Goal: Transaction & Acquisition: Subscribe to service/newsletter

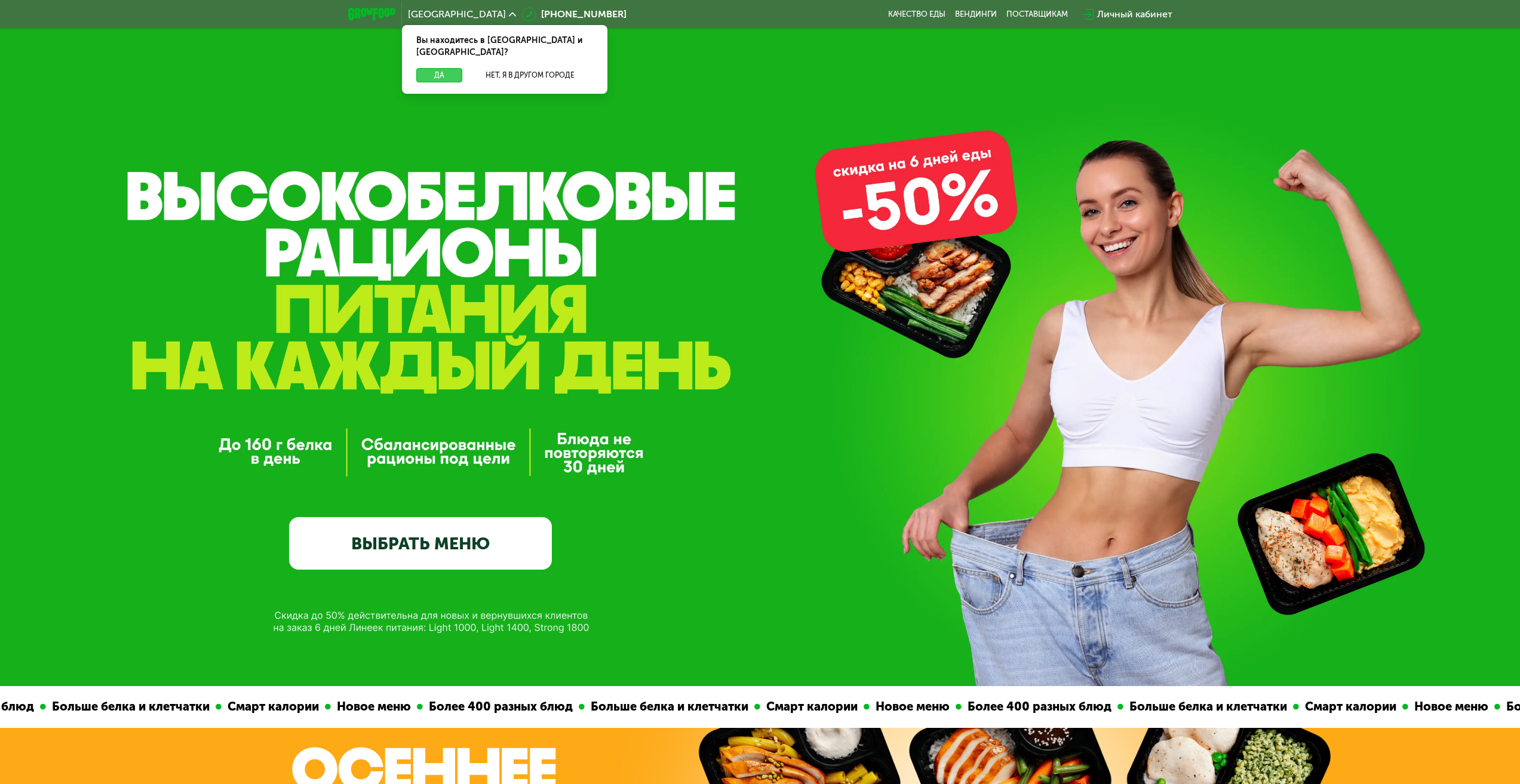
click at [424, 68] on button "Да" at bounding box center [439, 75] width 46 height 15
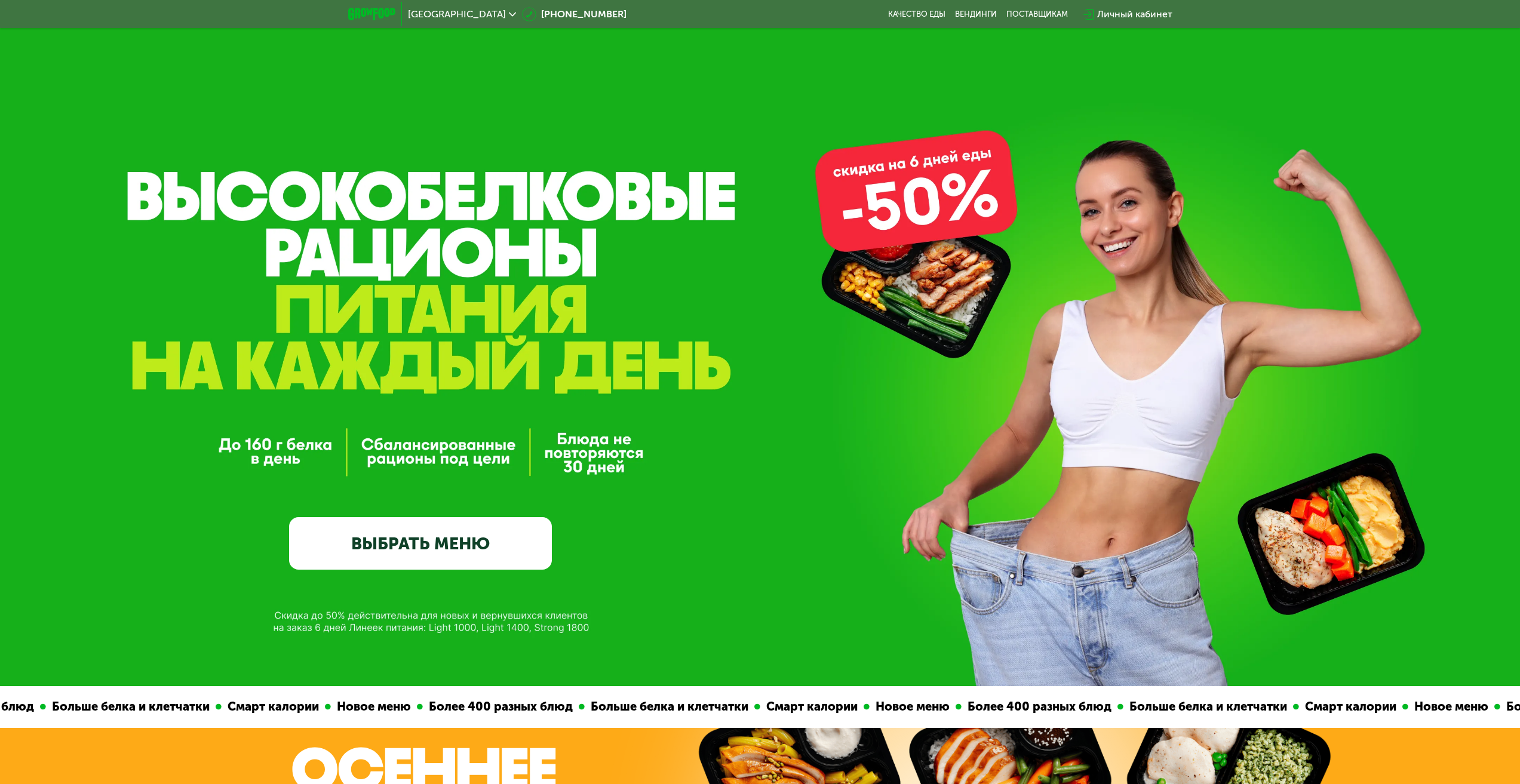
click at [492, 545] on link "ВЫБРАТЬ МЕНЮ" at bounding box center [420, 543] width 263 height 53
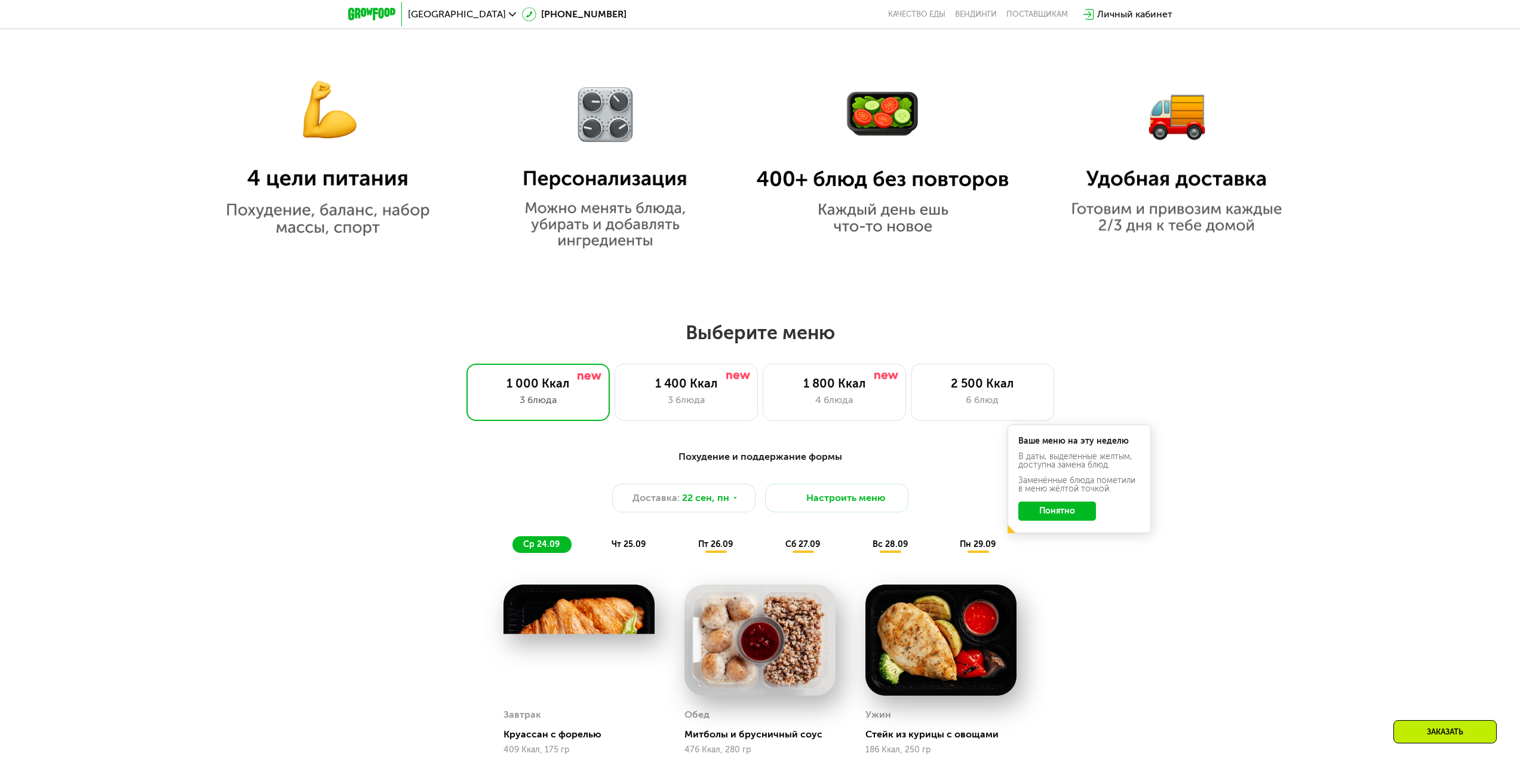
scroll to position [1005, 0]
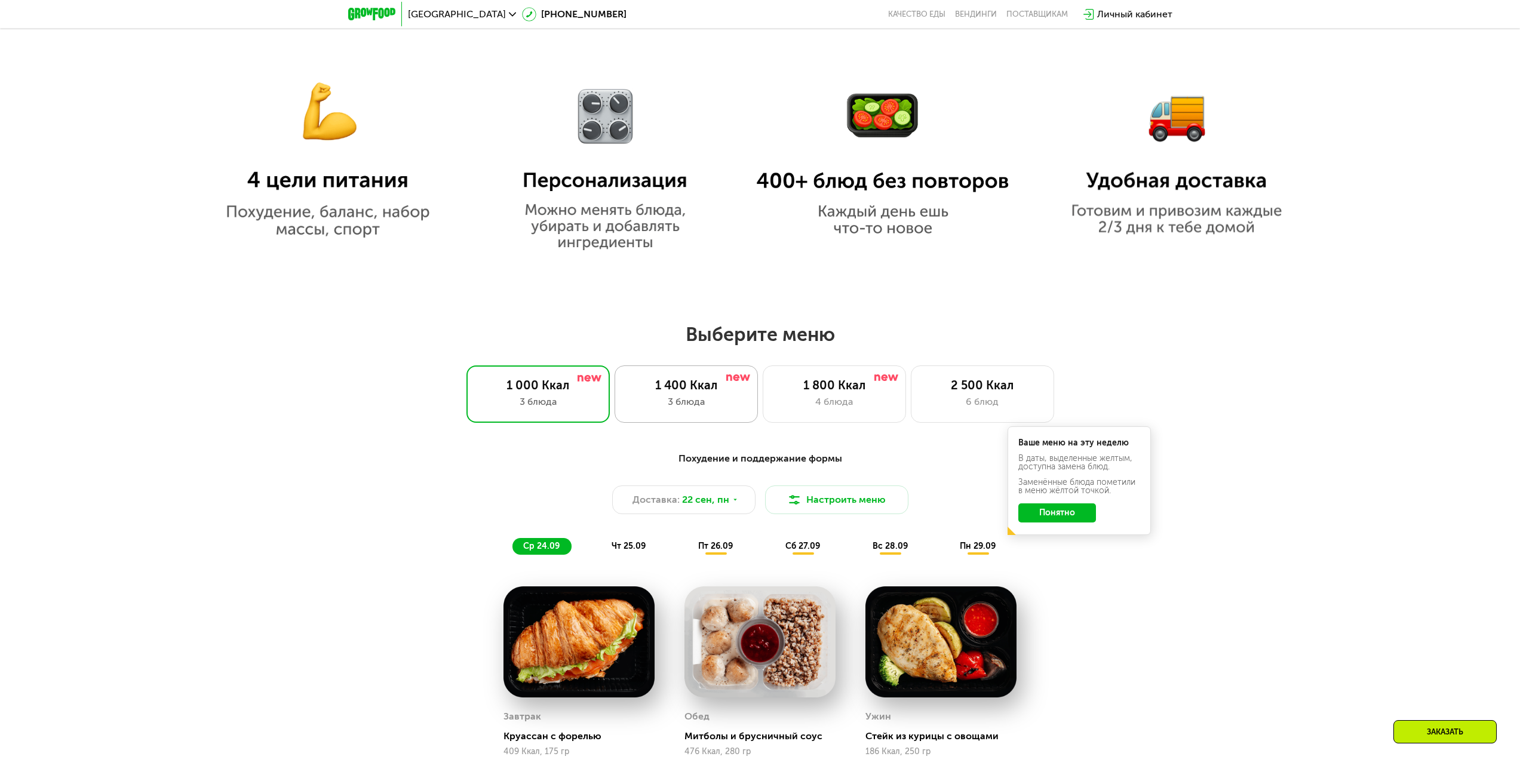
click at [690, 401] on div "3 блюда" at bounding box center [686, 402] width 118 height 15
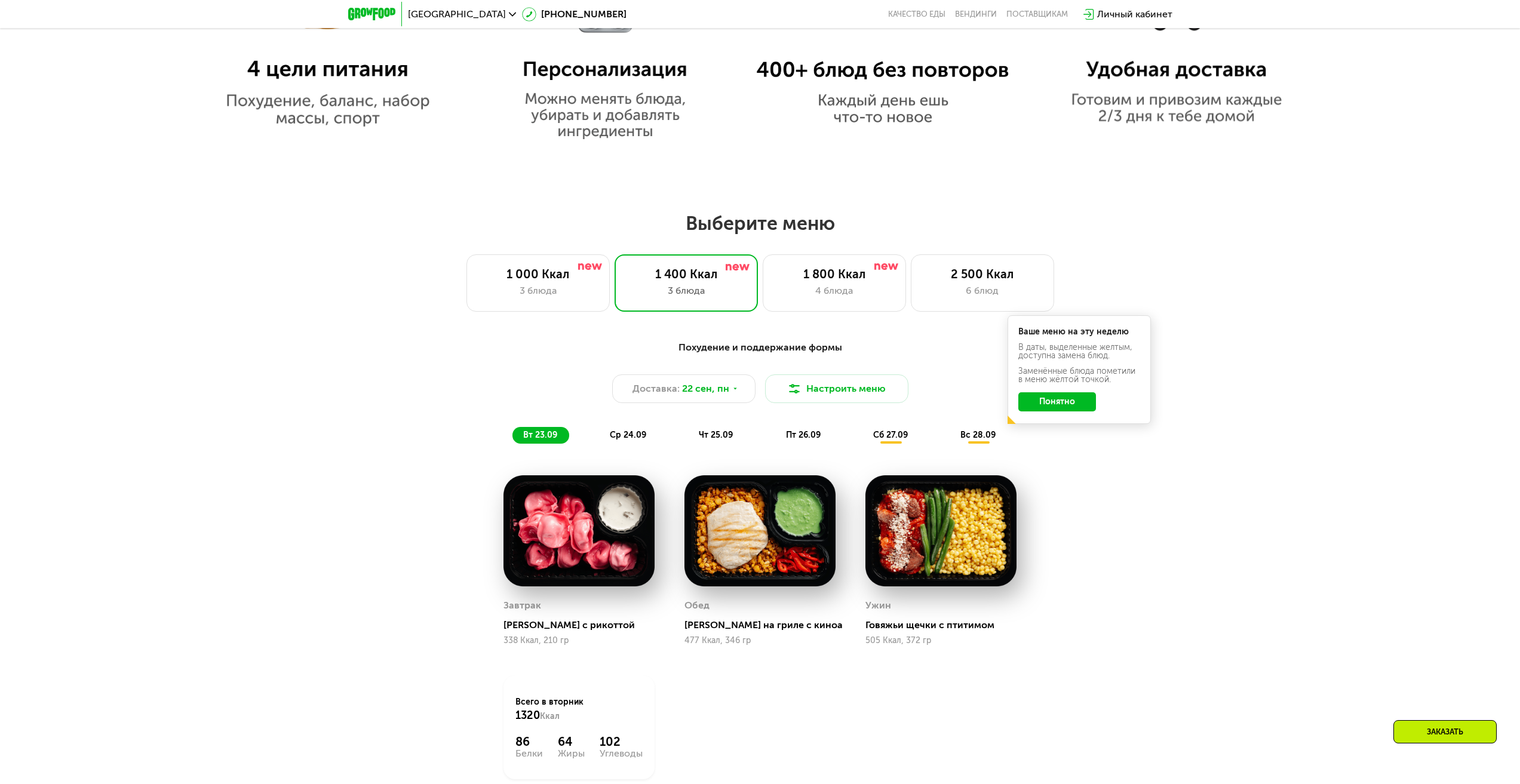
scroll to position [1363, 0]
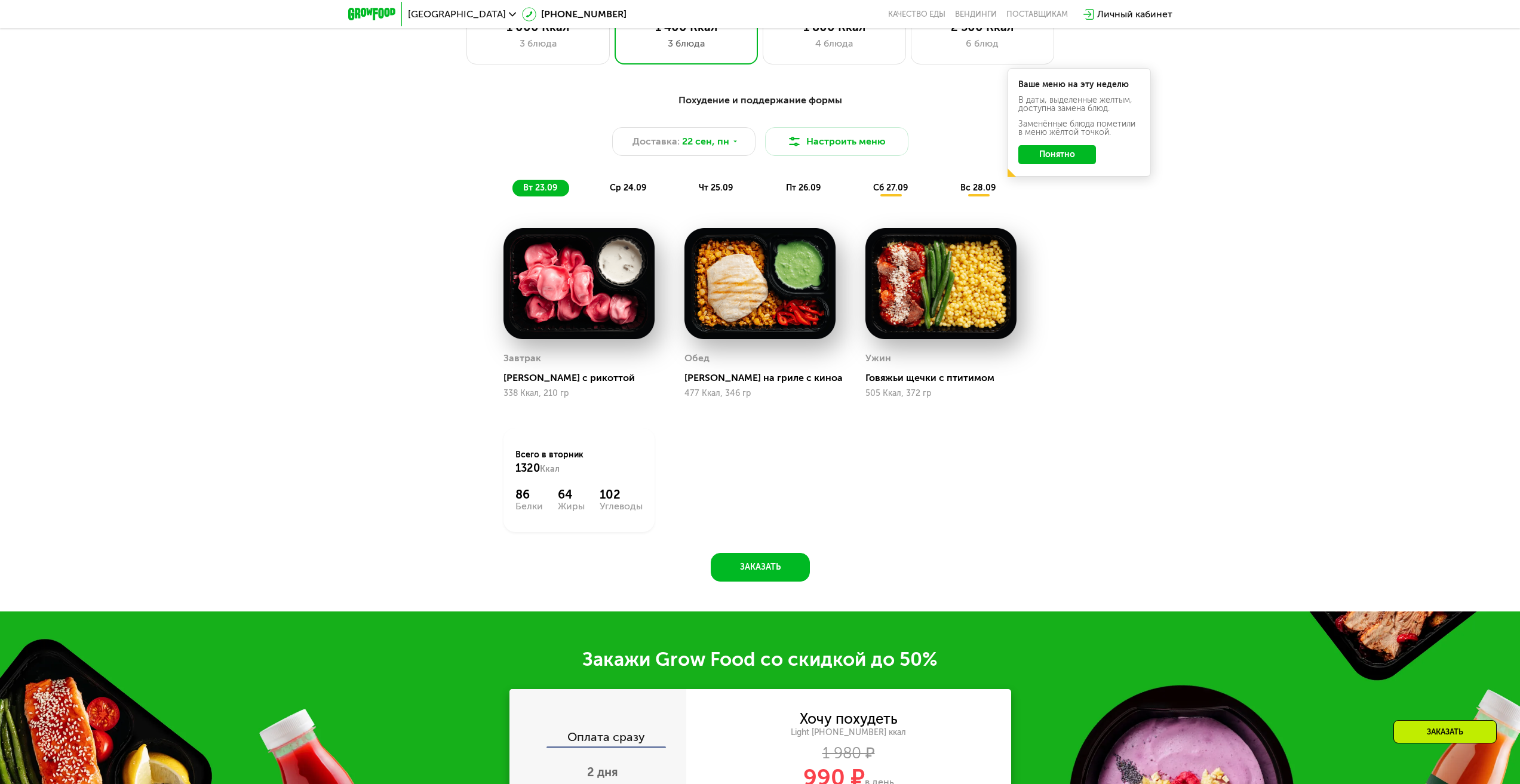
click at [625, 196] on div "ср 24.09" at bounding box center [628, 188] width 59 height 16
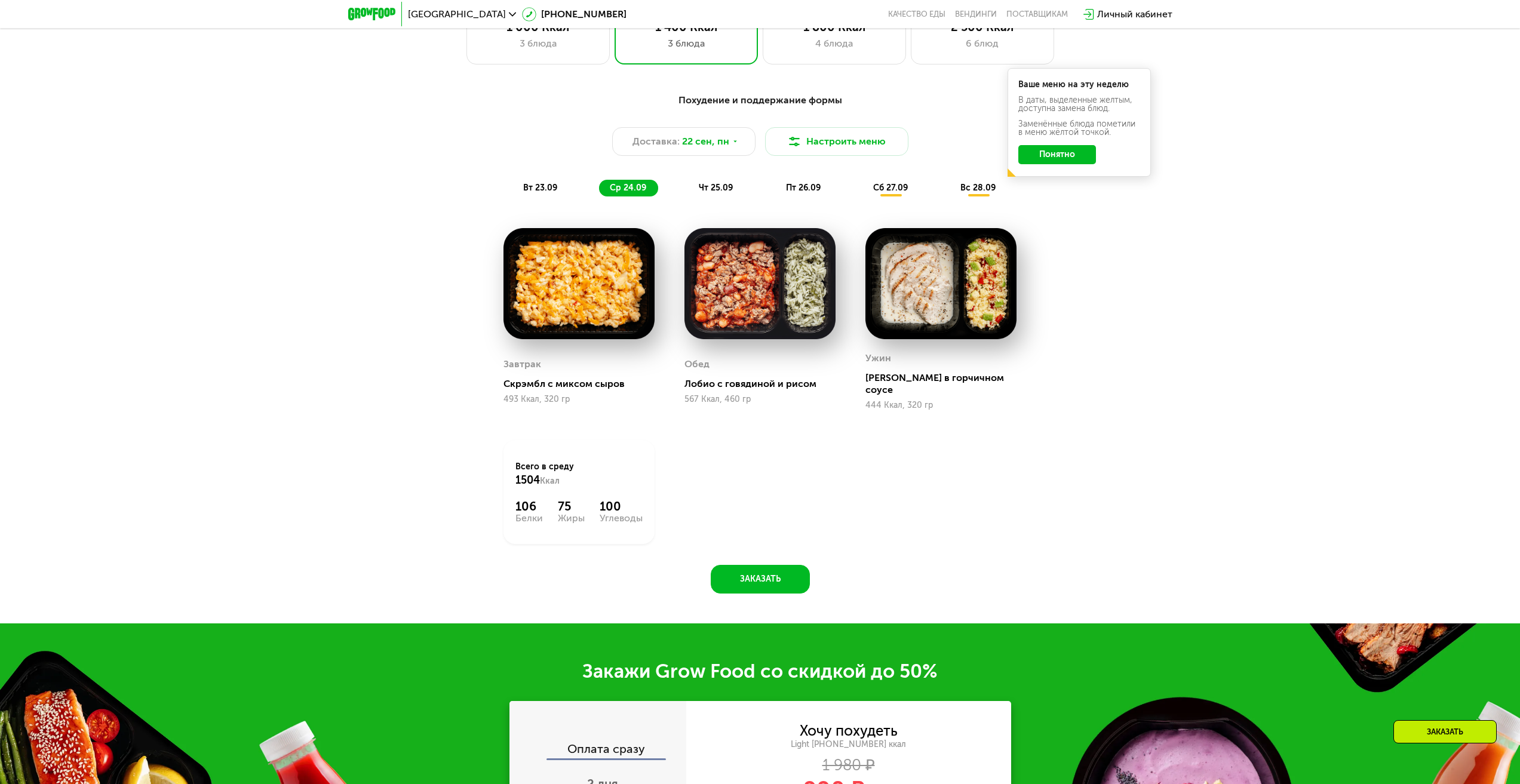
click at [719, 193] on span "чт 25.09" at bounding box center [715, 187] width 34 height 10
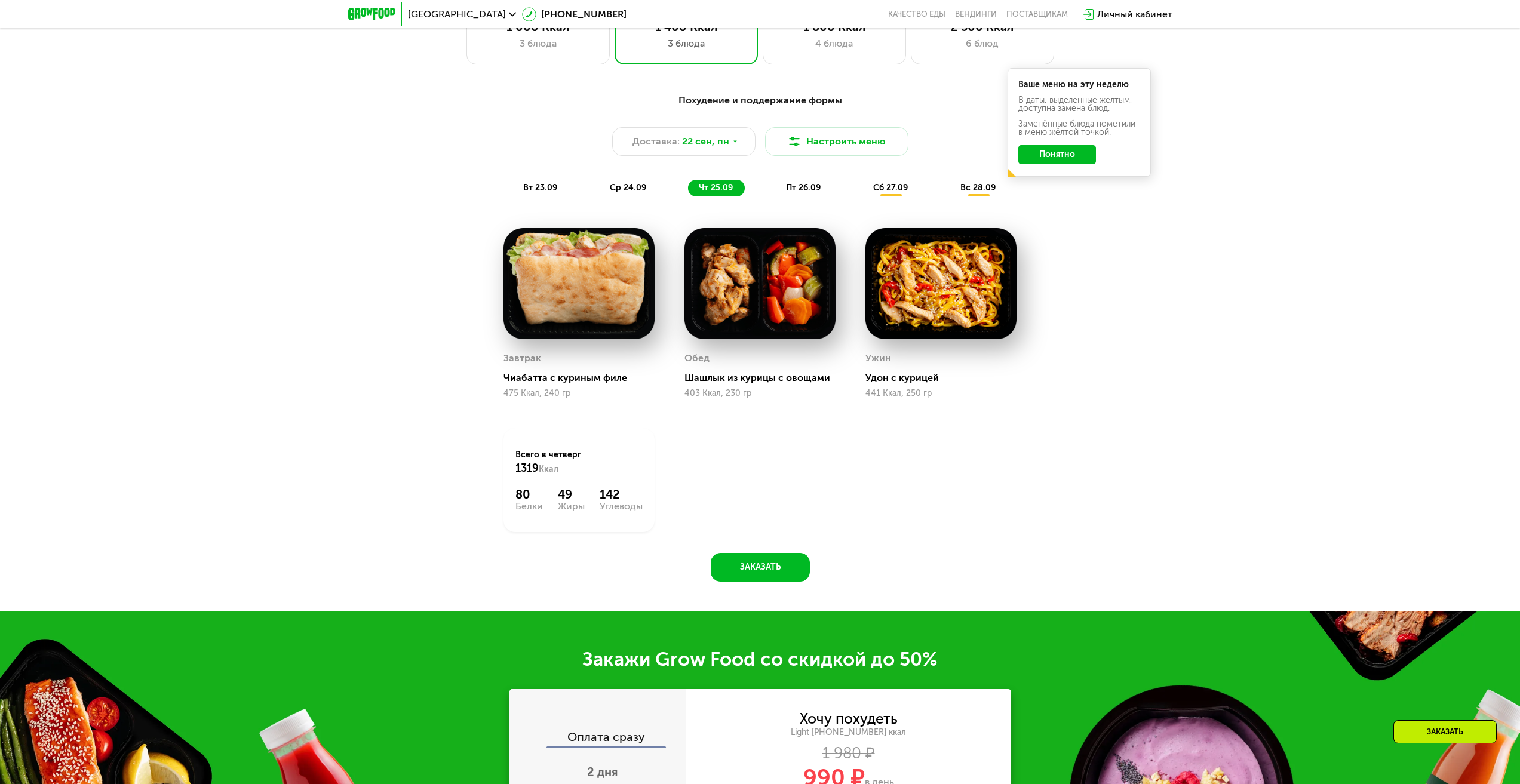
click at [819, 208] on div "Похудение и поддержание формы Доставка: [DATE] Настроить меню вт 23.09 ср 24.09…" at bounding box center [760, 334] width 736 height 496
click at [789, 184] on div "пт 26.09" at bounding box center [803, 188] width 57 height 16
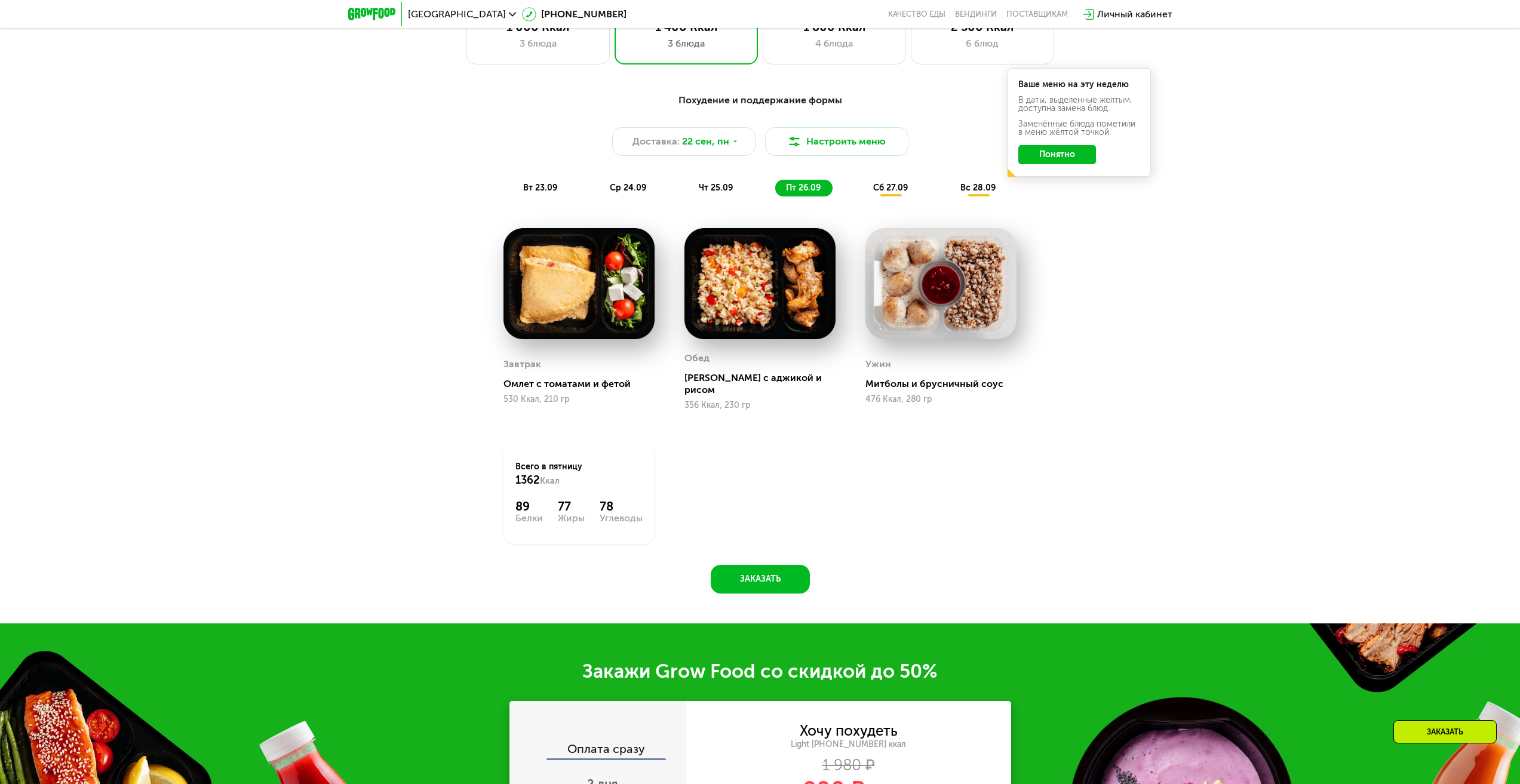
click at [895, 203] on div "Похудение и поддержание формы Доставка: [DATE] Настроить меню вт 23.09 ср 24.09…" at bounding box center [760, 145] width 721 height 118
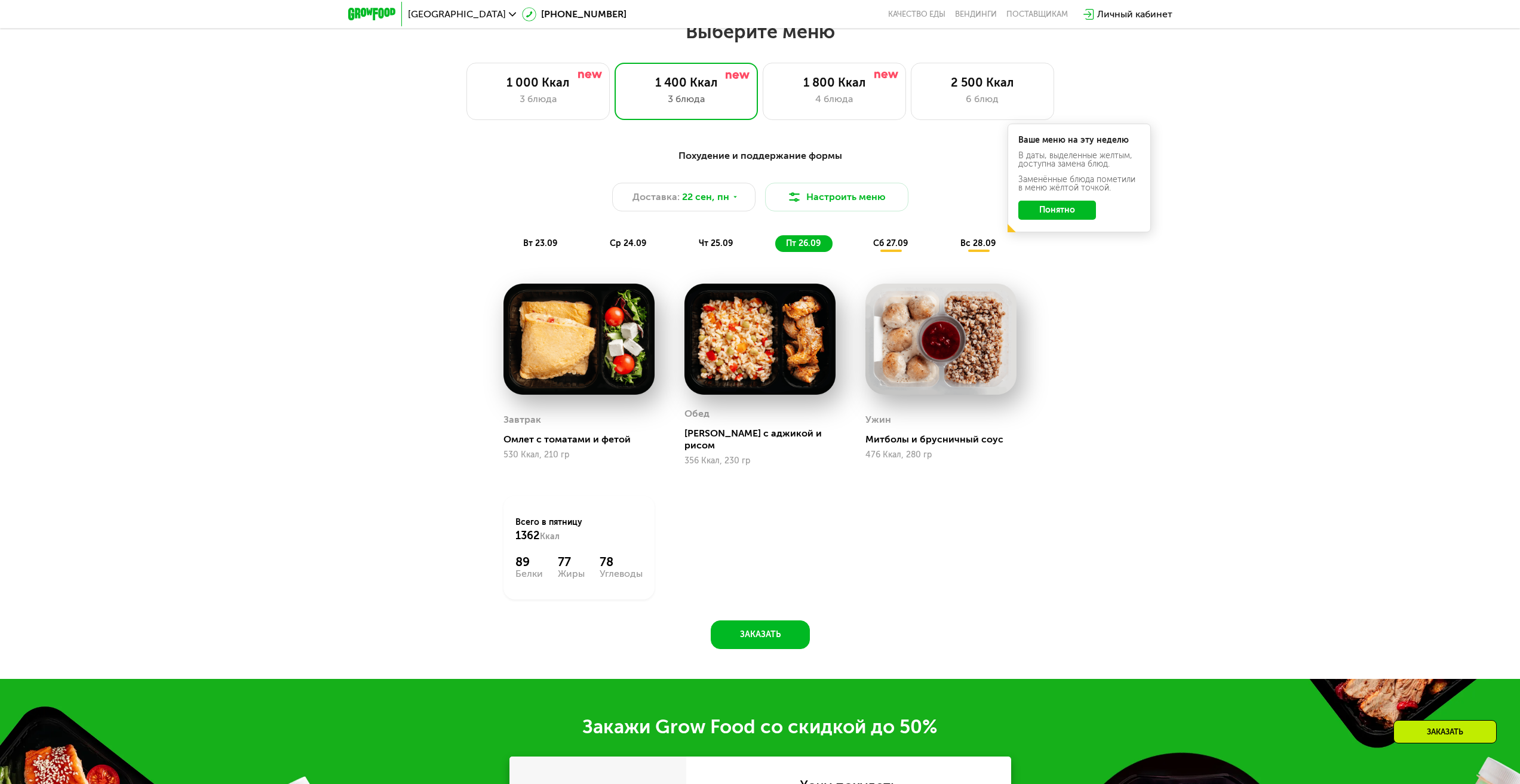
scroll to position [1303, 0]
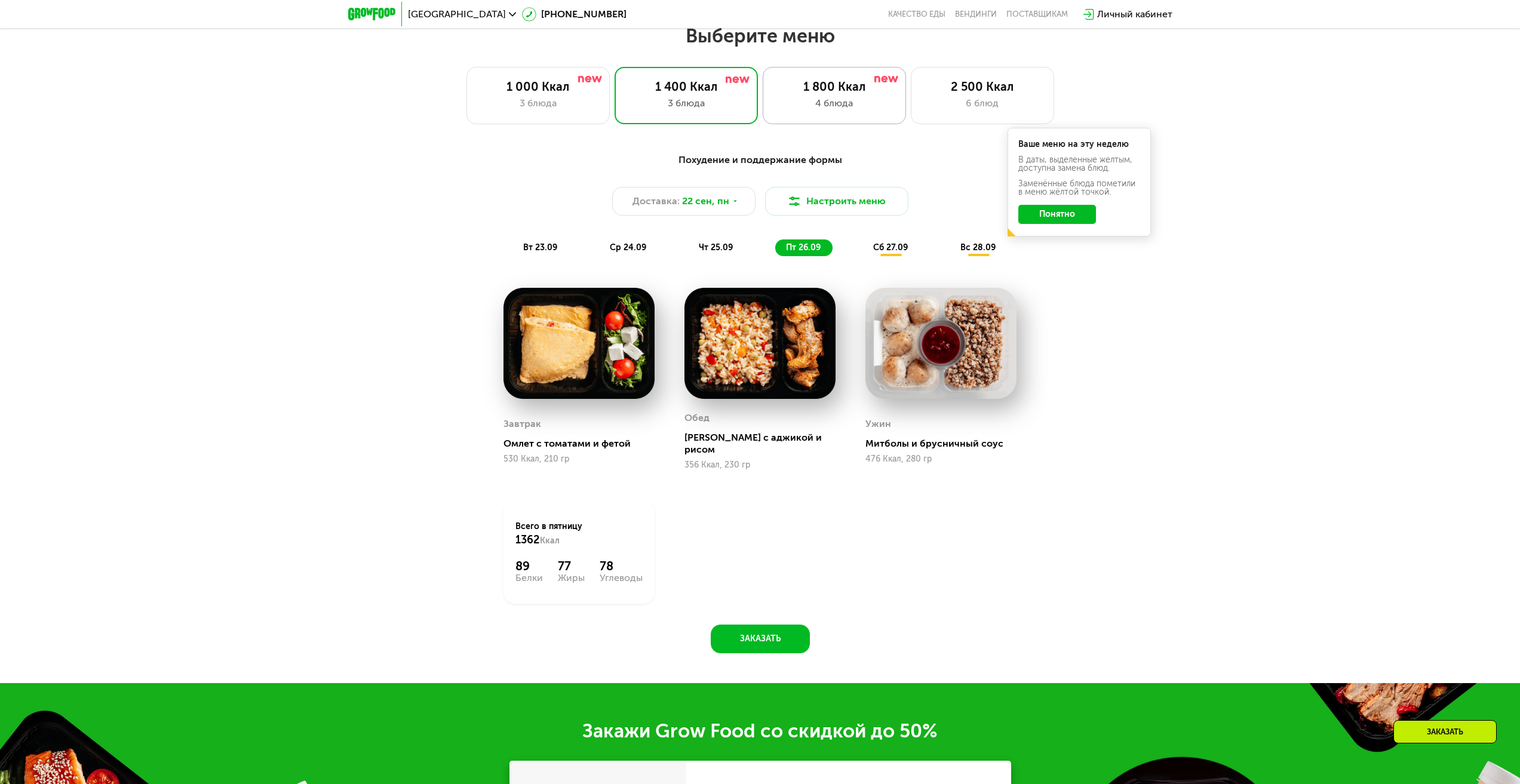
click at [806, 124] on div "1 800 Ккал 4 блюда" at bounding box center [834, 95] width 144 height 57
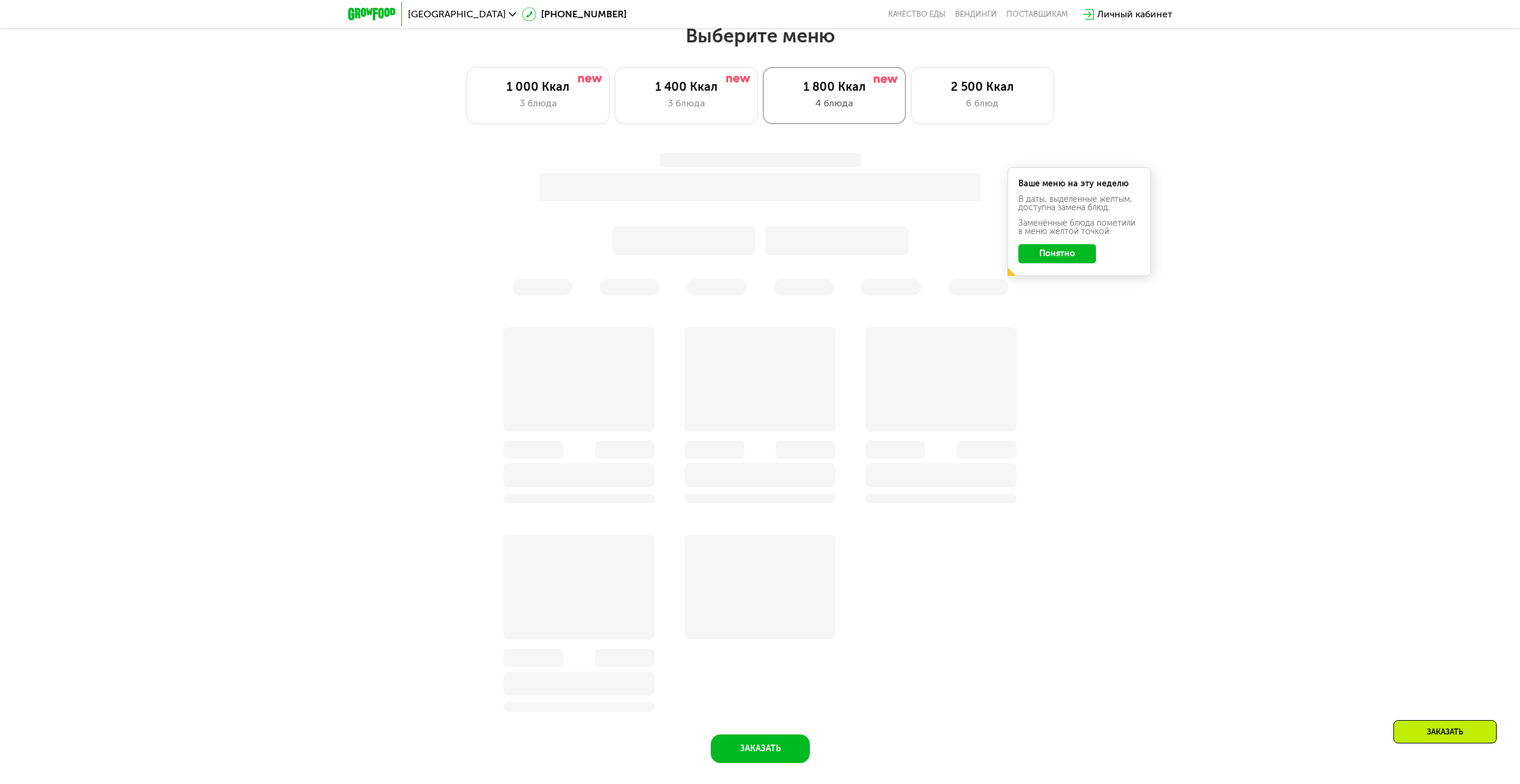
click at [806, 124] on div "1 800 Ккал 4 блюда" at bounding box center [834, 95] width 144 height 57
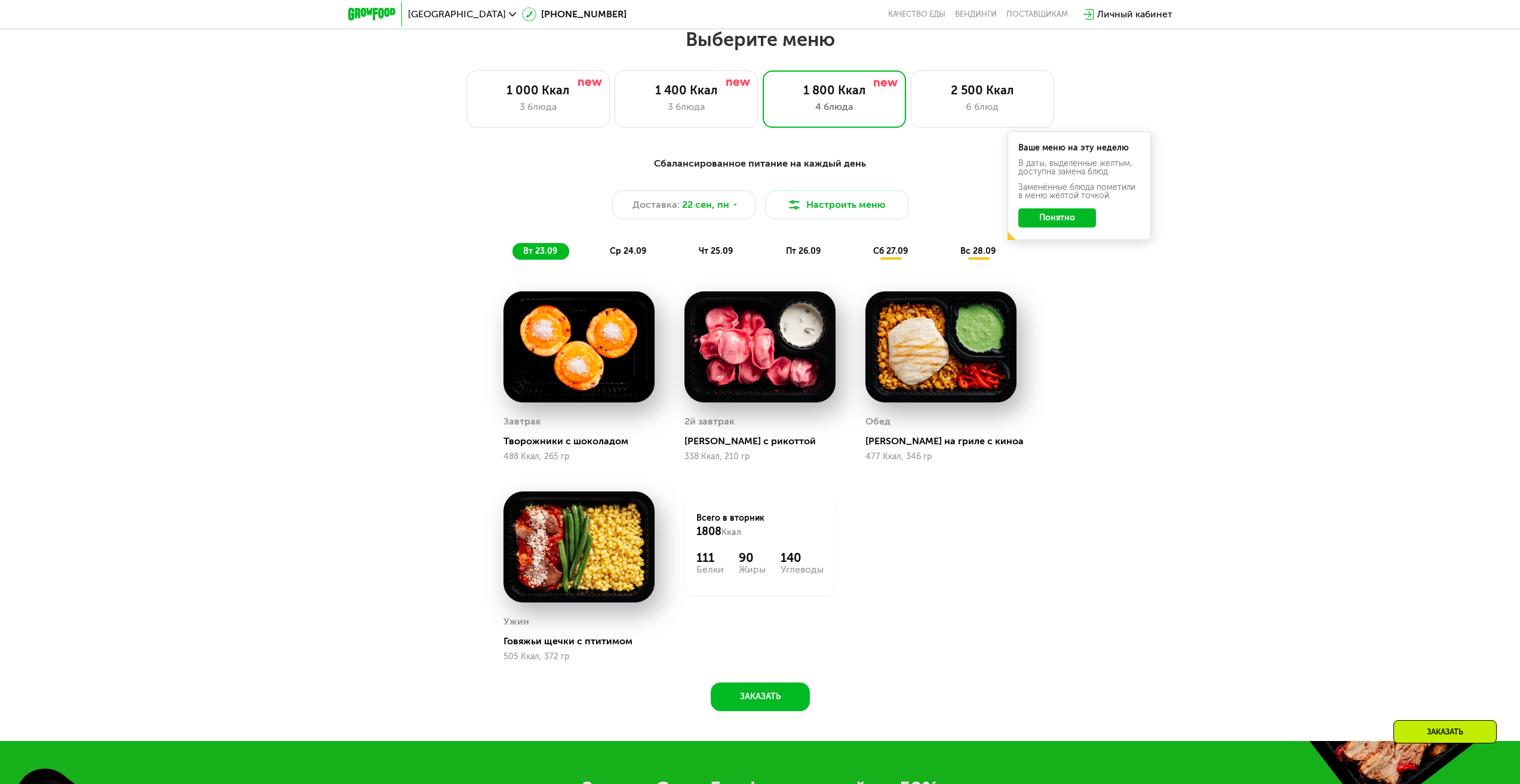
scroll to position [949, 0]
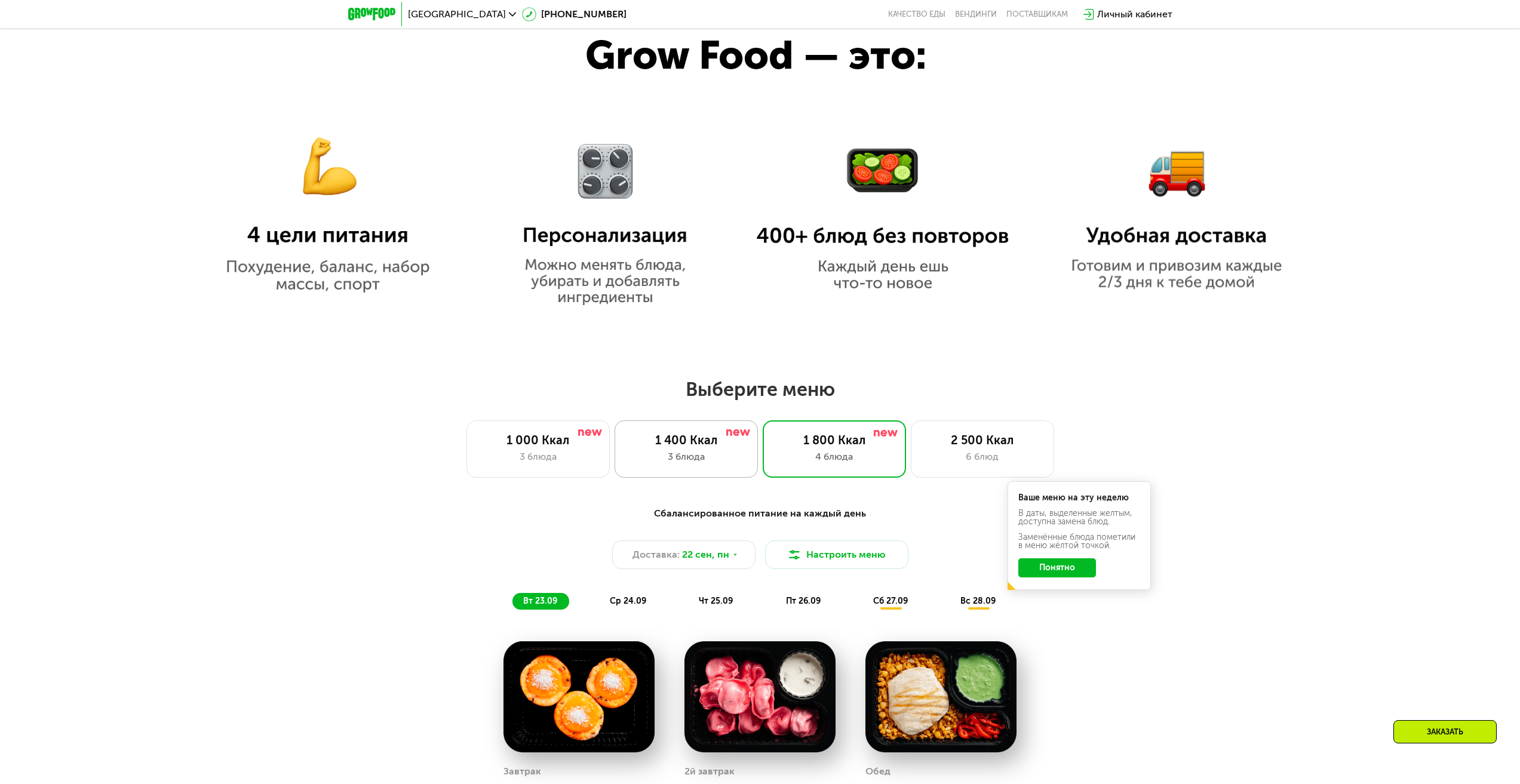
click at [707, 440] on div "1 400 Ккал" at bounding box center [686, 441] width 118 height 15
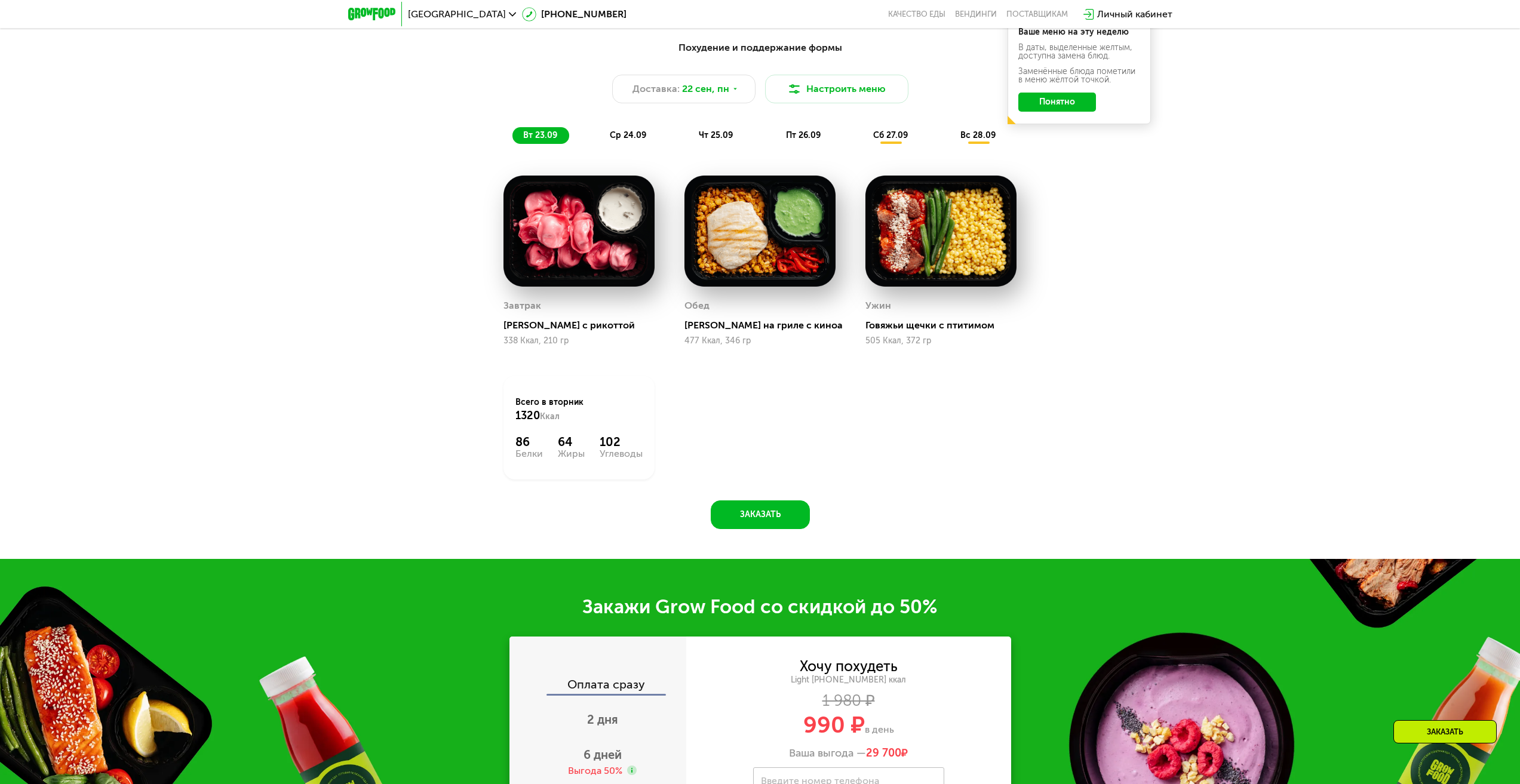
scroll to position [1666, 0]
